Goal: Task Accomplishment & Management: Use online tool/utility

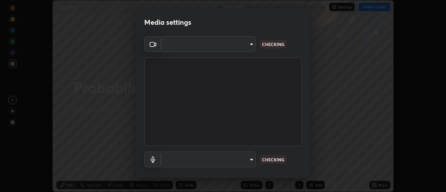
scroll to position [192, 446]
type input "56a2701e3cbf36036edf71890ec99f2a6ddcc9ab08a9b666c2cd438b93a49498"
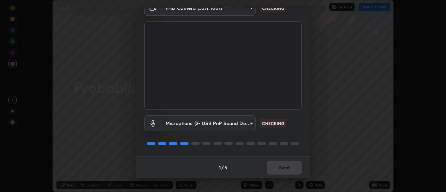
scroll to position [37, 0]
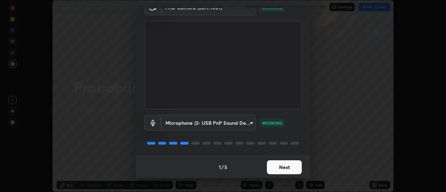
click at [194, 125] on body "Erase all Probability Recording WAS SCHEDULED TO START AT 8:30 AM Settings STAR…" at bounding box center [223, 96] width 446 height 192
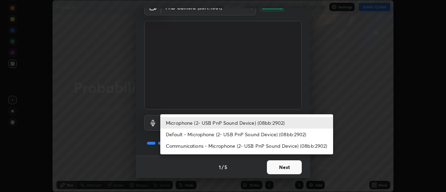
click at [183, 136] on li "Default - Microphone (2- USB PnP Sound Device) (08bb:2902)" at bounding box center [246, 134] width 173 height 11
type input "default"
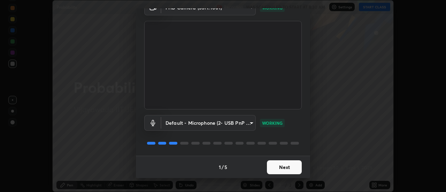
click at [279, 168] on button "Next" at bounding box center [284, 167] width 35 height 14
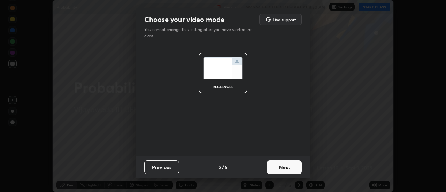
click at [279, 169] on button "Next" at bounding box center [284, 167] width 35 height 14
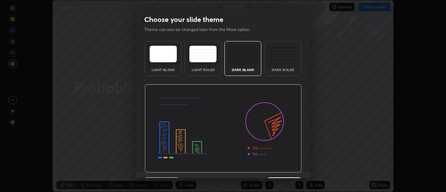
click at [286, 171] on img at bounding box center [223, 128] width 157 height 89
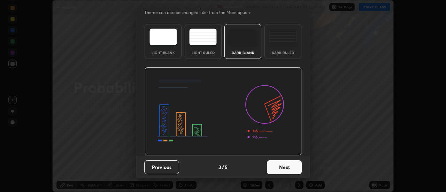
click at [282, 165] on button "Next" at bounding box center [284, 167] width 35 height 14
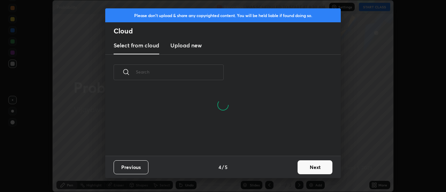
click at [303, 168] on button "Next" at bounding box center [315, 167] width 35 height 14
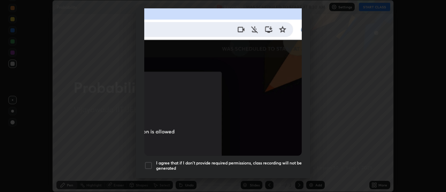
scroll to position [179, 0]
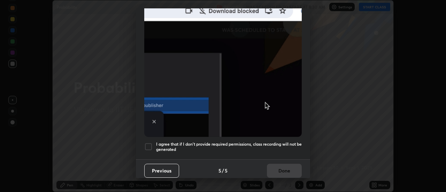
click at [149, 143] on div at bounding box center [148, 147] width 8 height 8
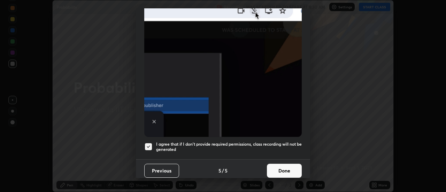
click at [278, 168] on button "Done" at bounding box center [284, 171] width 35 height 14
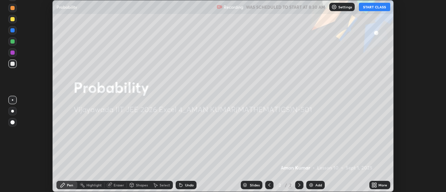
click at [377, 8] on button "START CLASS" at bounding box center [374, 7] width 31 height 8
